Goal: Find specific page/section: Find specific page/section

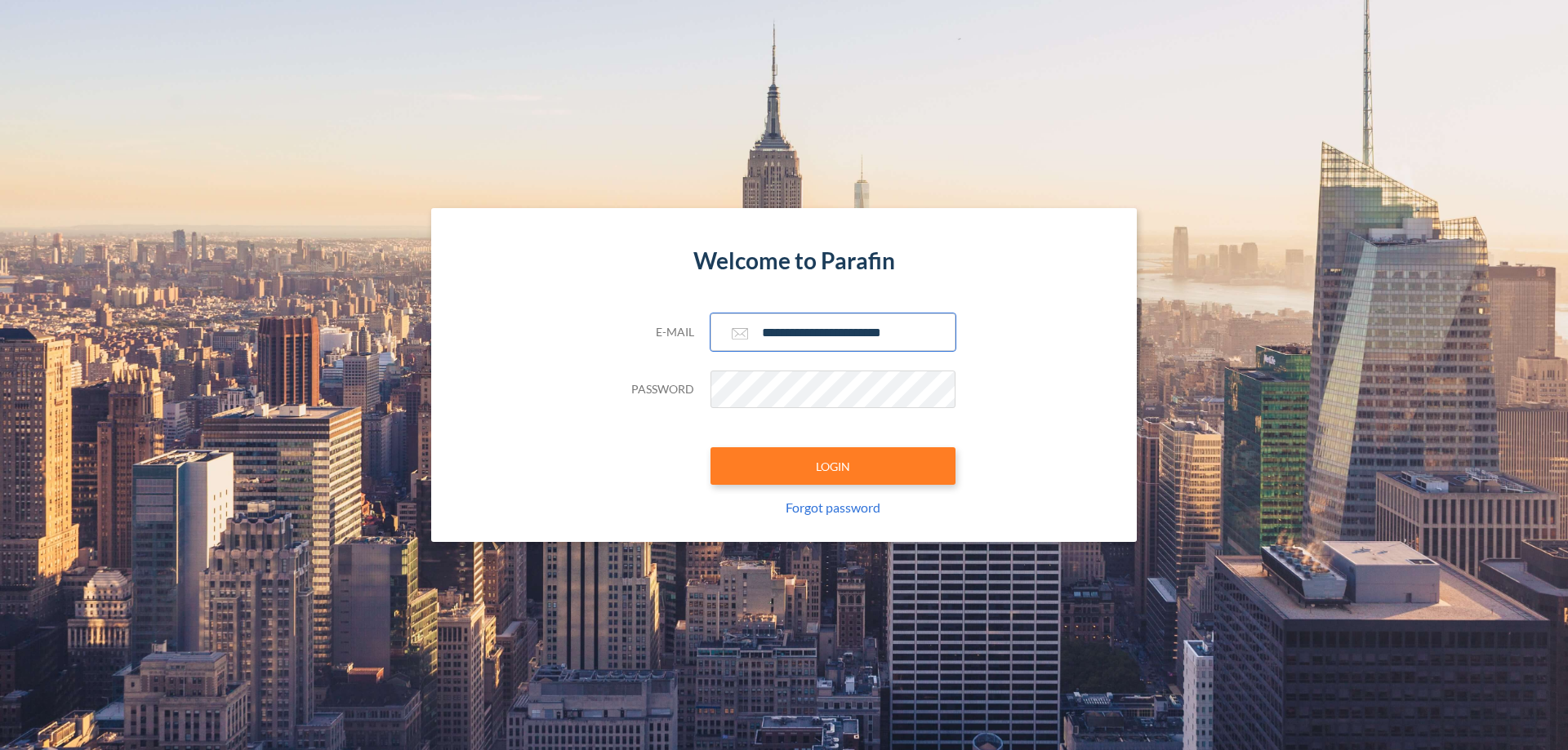
type input "**********"
click at [832, 466] on button "LOGIN" at bounding box center [832, 466] width 245 height 37
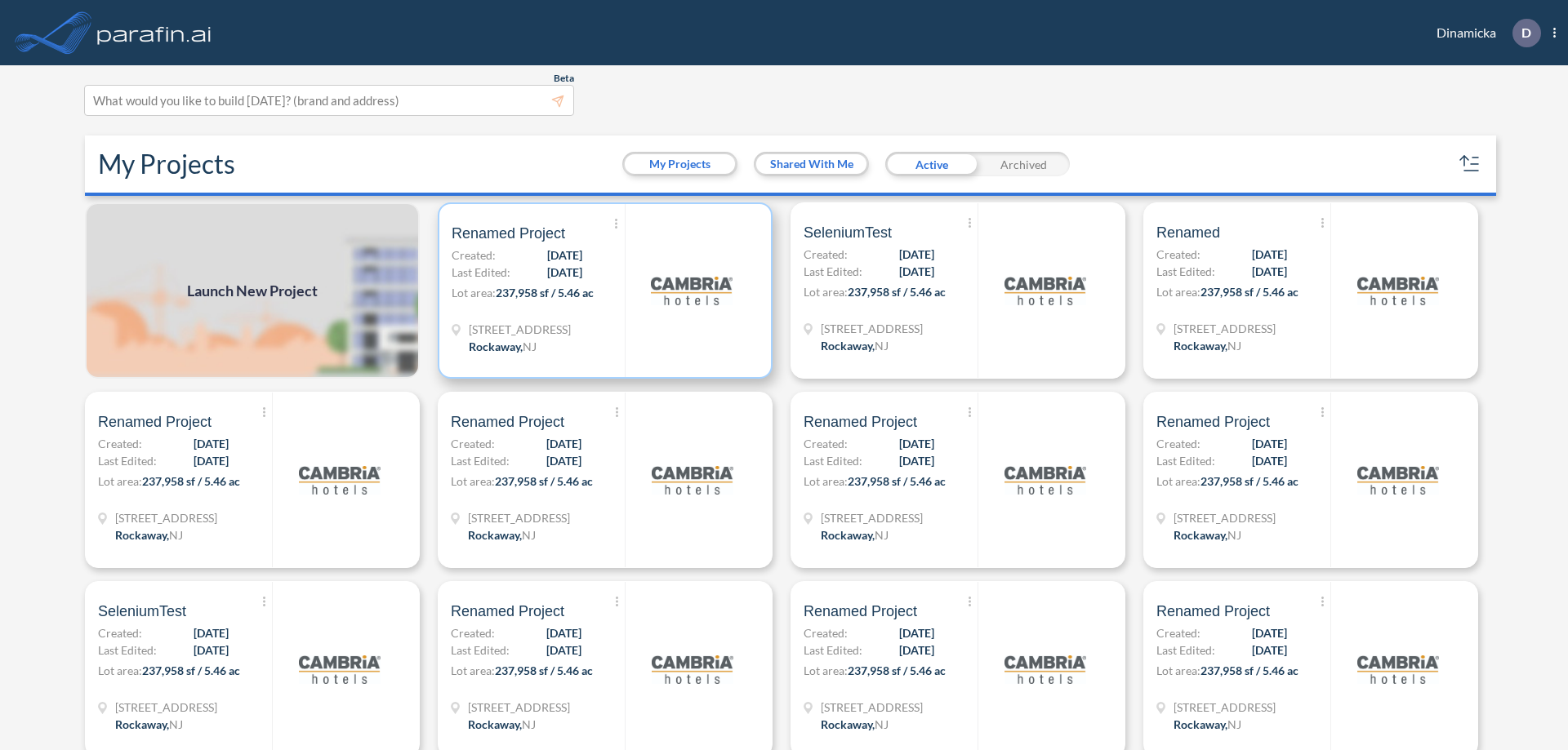
scroll to position [4, 0]
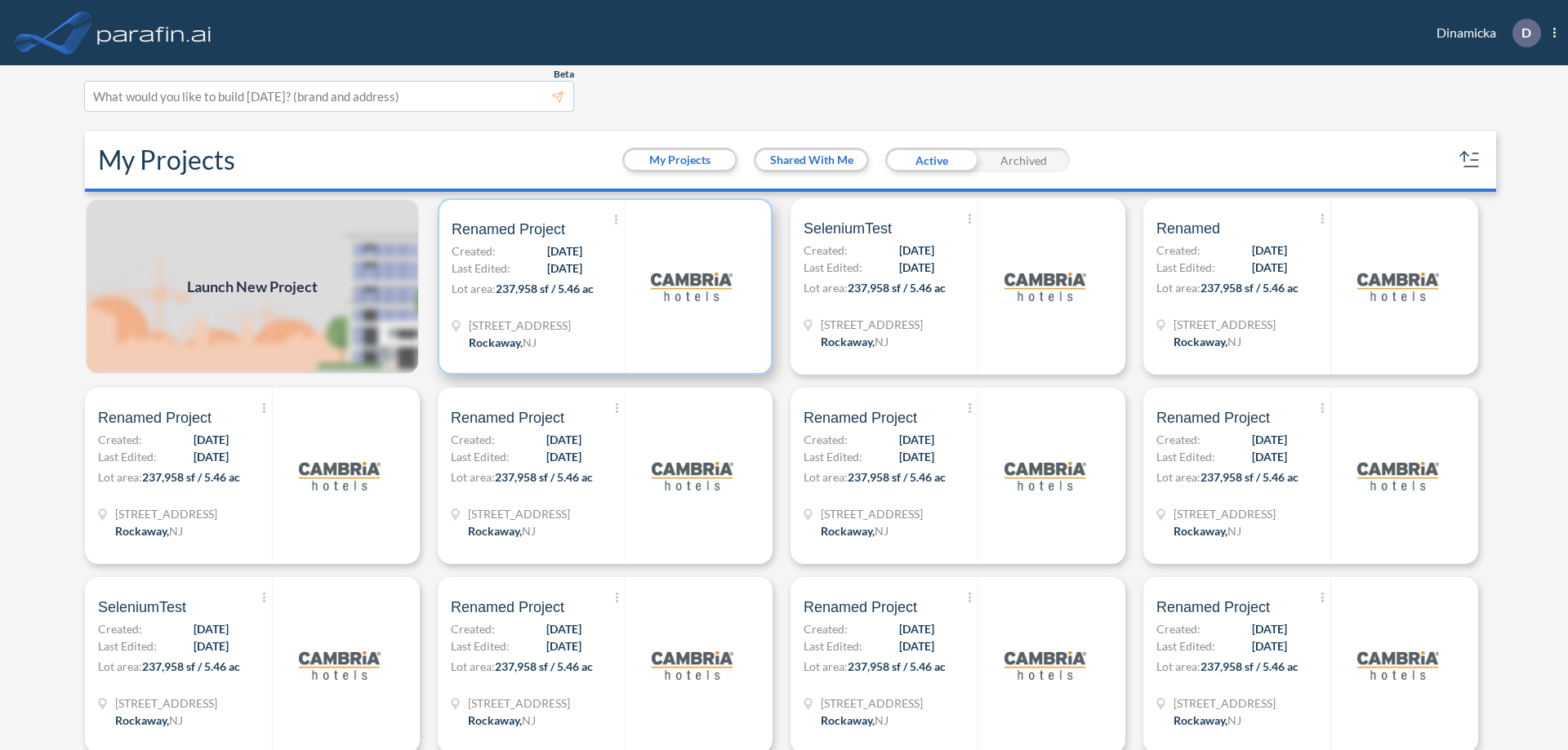
click at [602, 287] on p "Lot area: 237,958 sf / 5.46 ac" at bounding box center [538, 292] width 173 height 23
